Goal: Find specific page/section: Find specific page/section

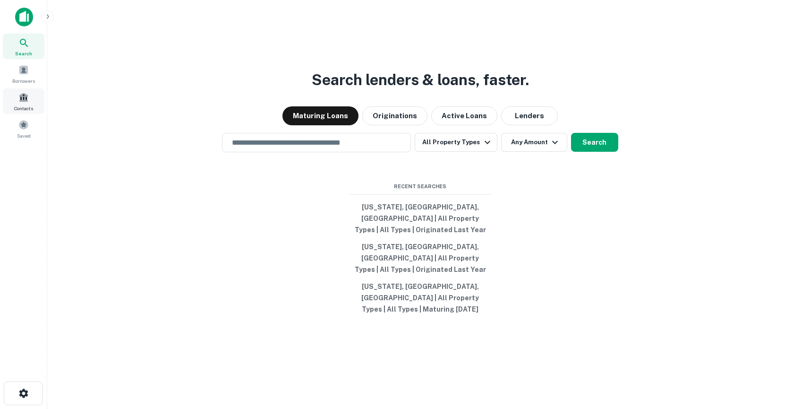
click at [23, 94] on span at bounding box center [23, 97] width 10 height 10
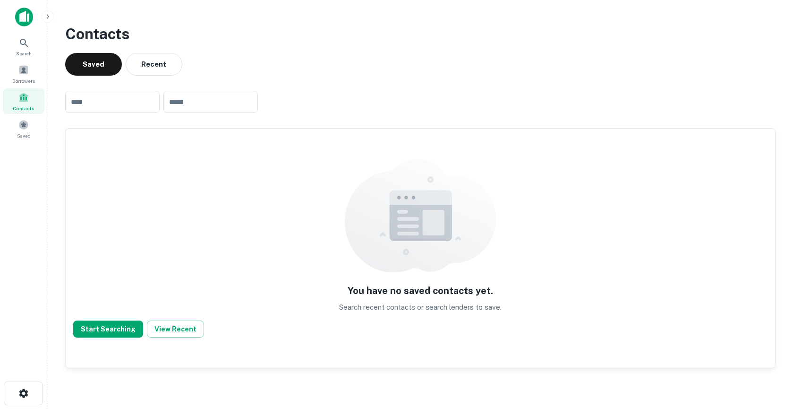
click at [50, 14] on icon "button" at bounding box center [48, 17] width 8 height 8
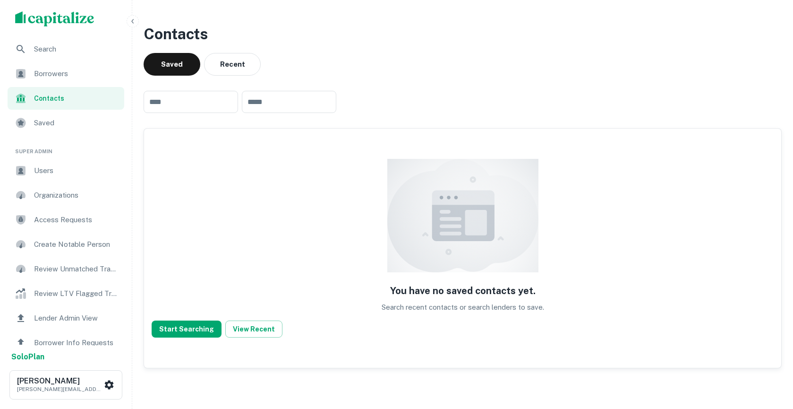
click at [50, 173] on span "Users" at bounding box center [76, 170] width 85 height 11
